Goal: Transaction & Acquisition: Purchase product/service

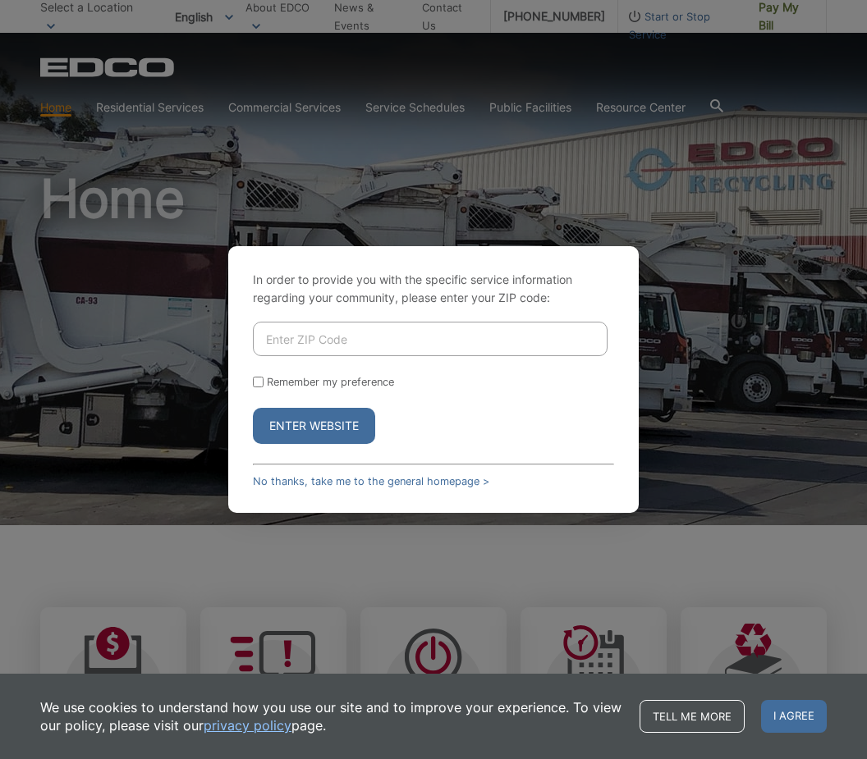
click at [305, 356] on input "Enter ZIP Code" at bounding box center [430, 339] width 355 height 34
type input "92081"
click at [314, 444] on button "Enter Website" at bounding box center [314, 426] width 122 height 36
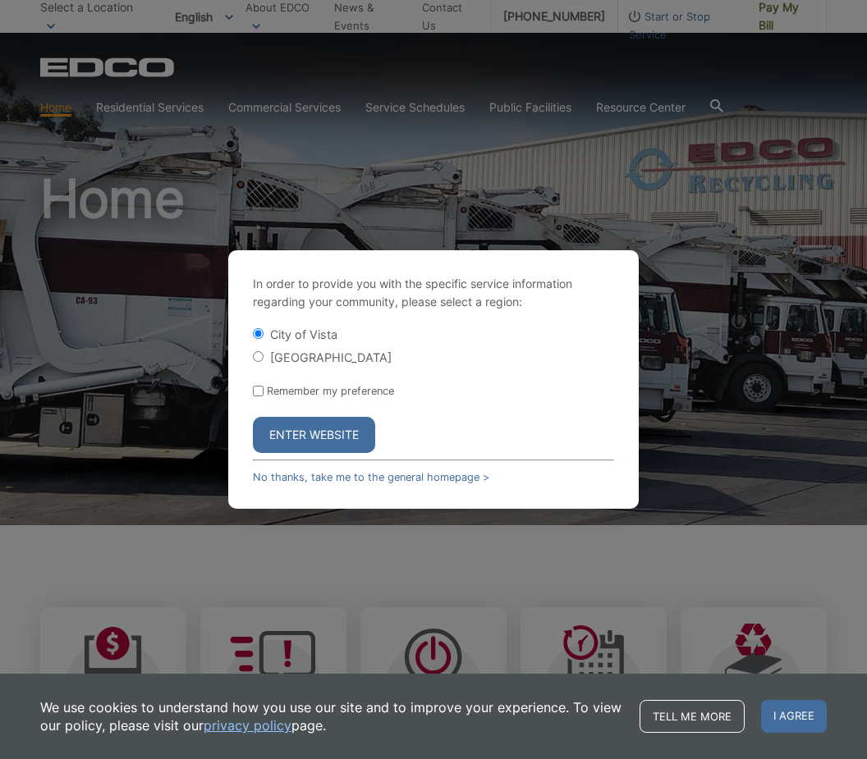
click at [303, 453] on button "Enter Website" at bounding box center [314, 435] width 122 height 36
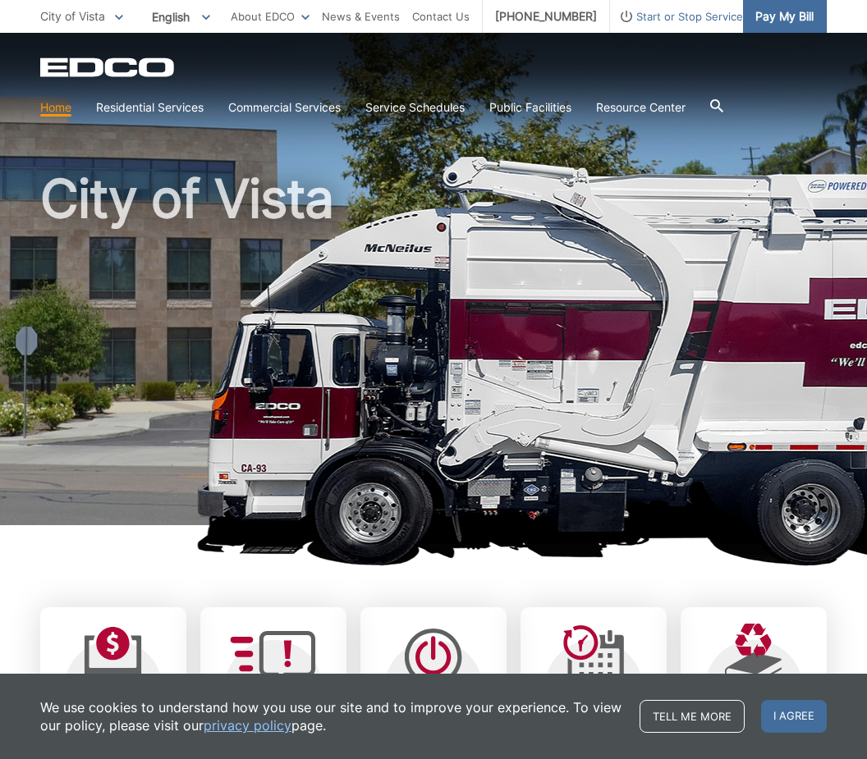
click at [785, 18] on span "Pay My Bill" at bounding box center [784, 16] width 58 height 18
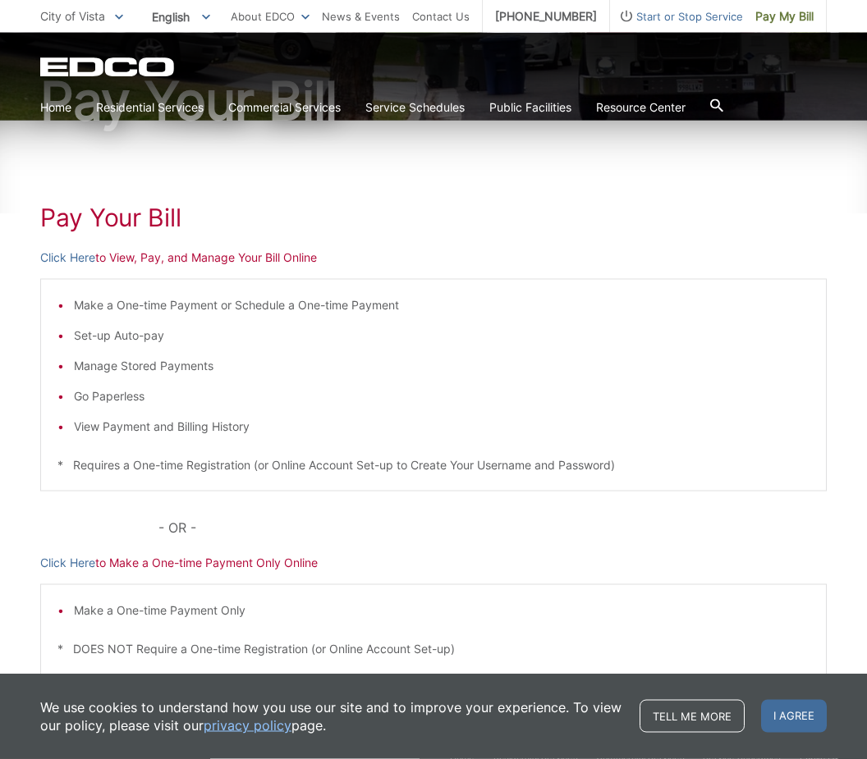
scroll to position [221, 0]
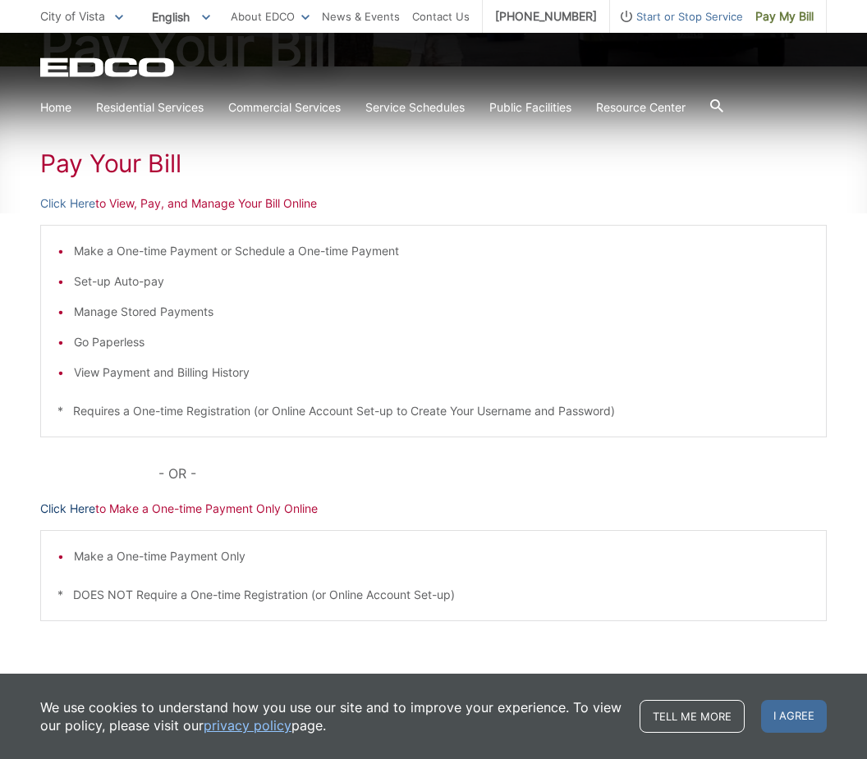
click at [65, 514] on link "Click Here" at bounding box center [67, 509] width 55 height 18
